Goal: Go to known website: Access a specific website the user already knows

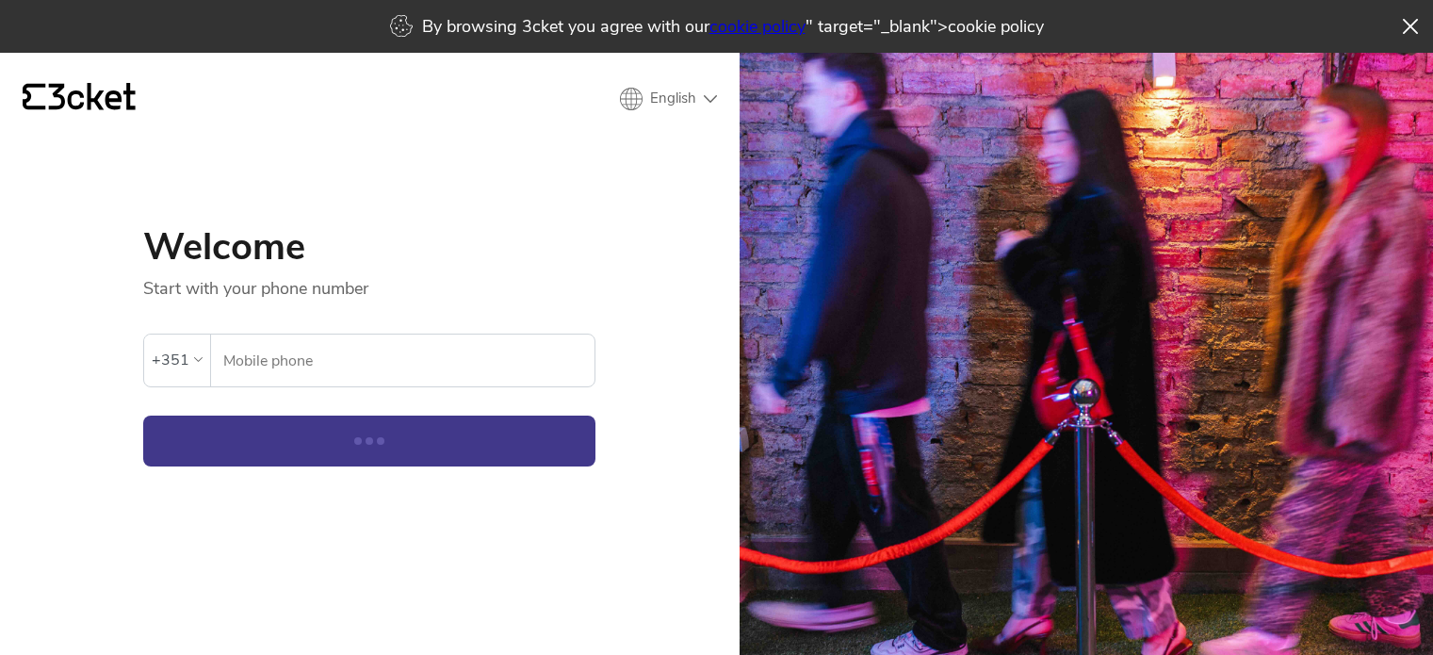
select select "en"
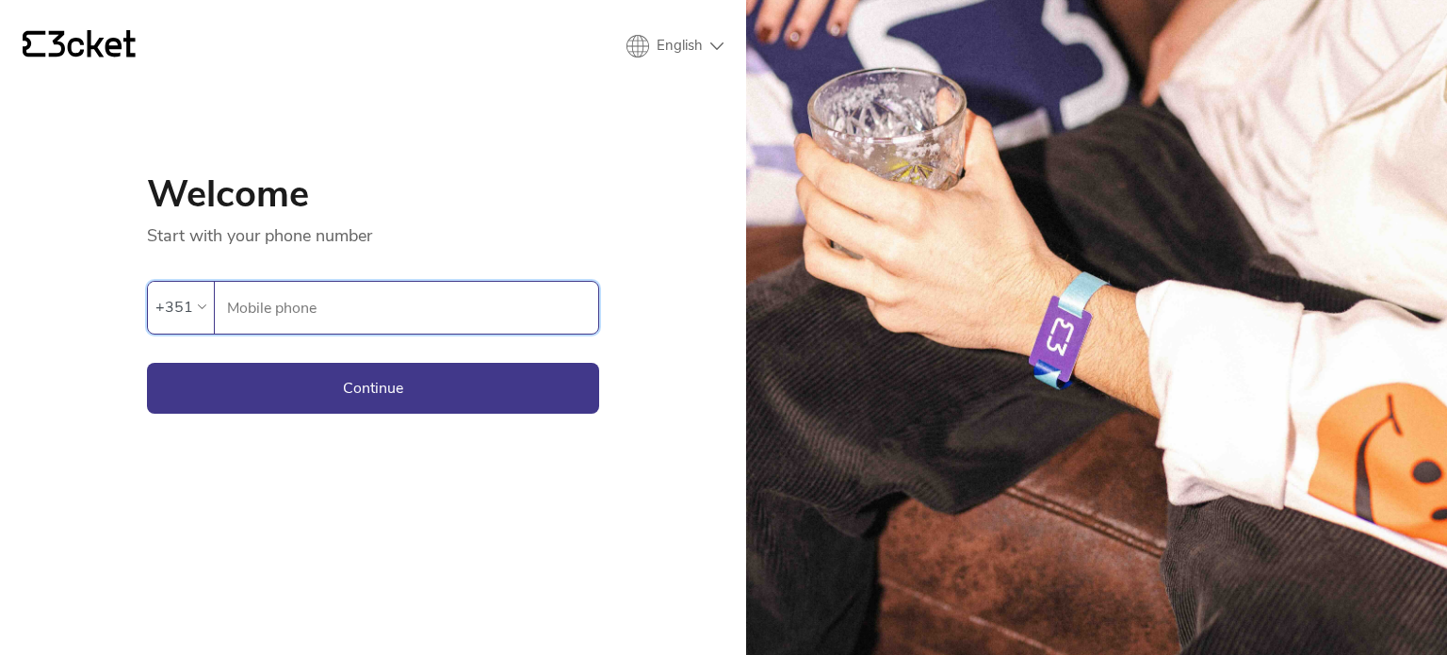
click at [418, 315] on input "Mobile phone" at bounding box center [412, 308] width 372 height 52
type input "964948293"
click at [408, 394] on button "Continue" at bounding box center [373, 388] width 452 height 51
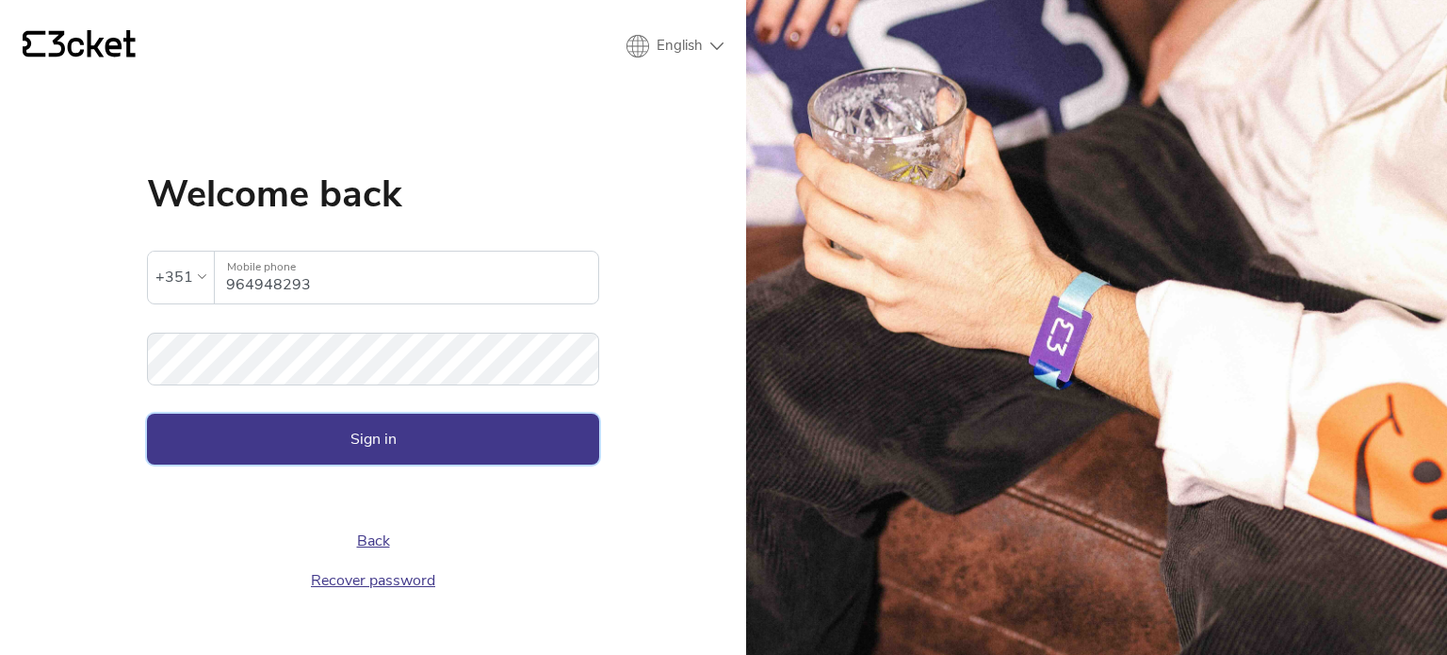
click at [463, 436] on button "Sign in" at bounding box center [373, 438] width 452 height 51
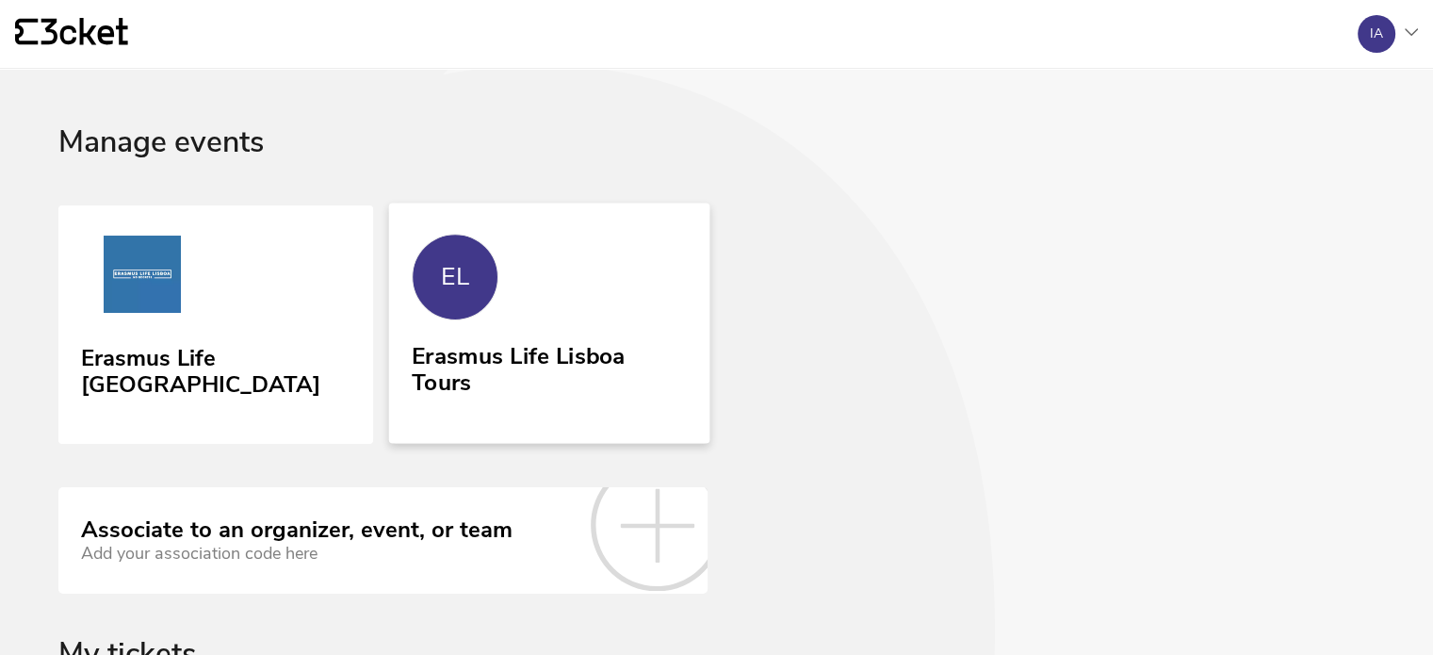
click at [478, 326] on link "EL Erasmus Life Lisboa Tours" at bounding box center [549, 323] width 321 height 240
